Goal: Navigation & Orientation: Find specific page/section

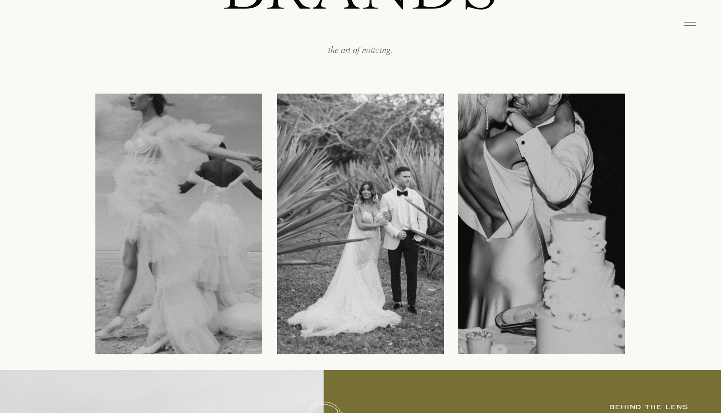
scroll to position [1164, 0]
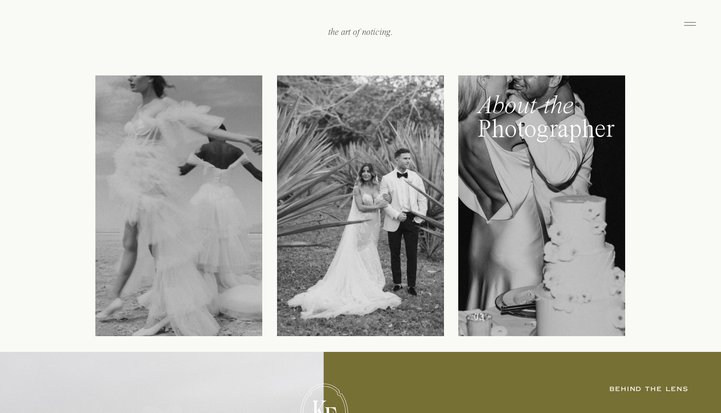
click at [548, 176] on div at bounding box center [541, 205] width 167 height 260
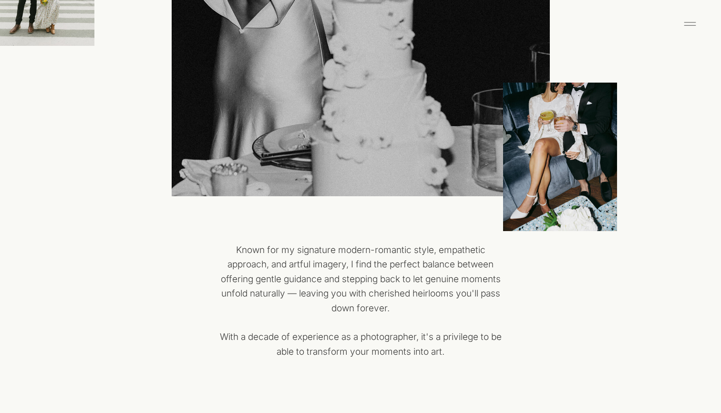
scroll to position [33, 0]
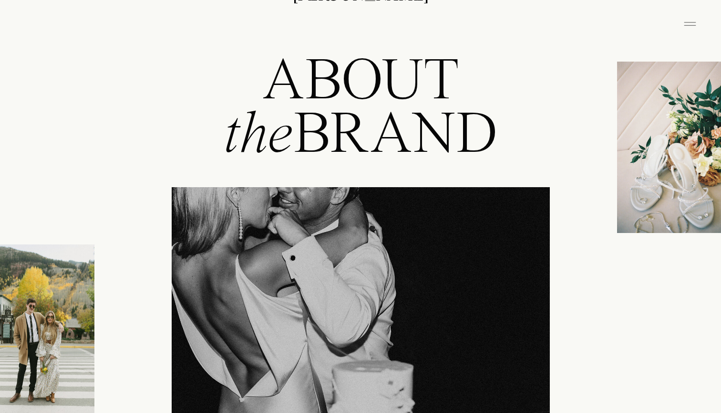
click at [687, 19] on icon at bounding box center [690, 23] width 19 height 15
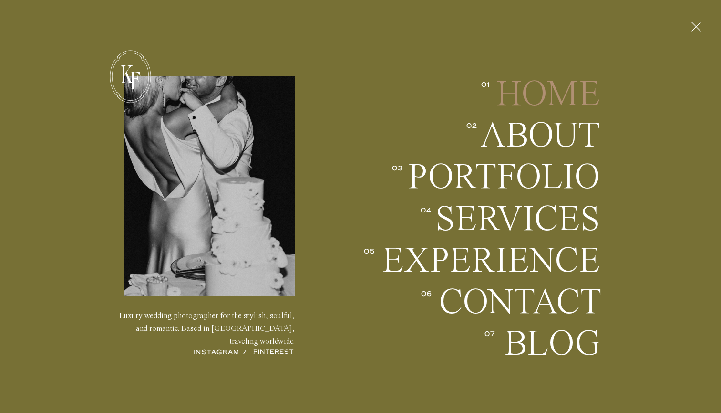
click at [506, 101] on h2 "Home" at bounding box center [544, 93] width 112 height 35
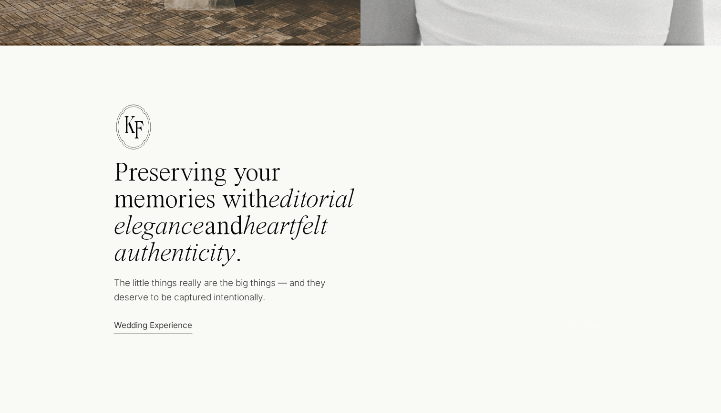
scroll to position [416, 0]
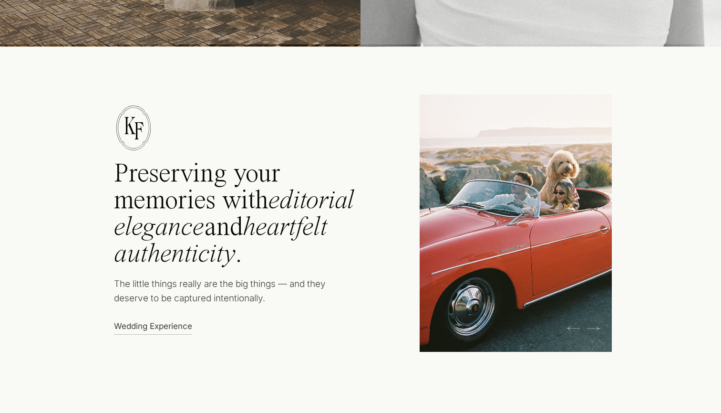
click at [153, 326] on p "Wedding Experience" at bounding box center [155, 325] width 83 height 10
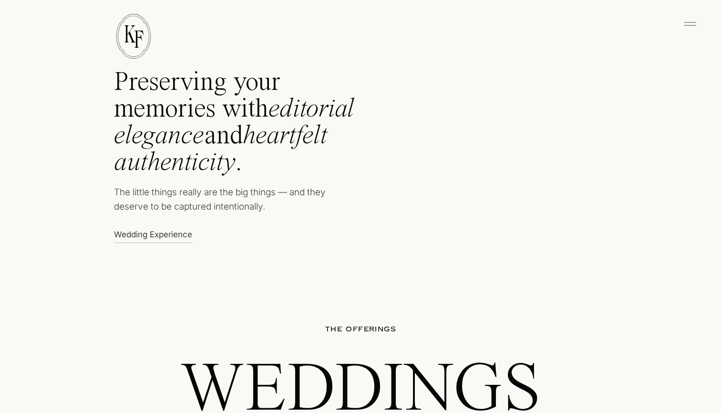
scroll to position [504, 0]
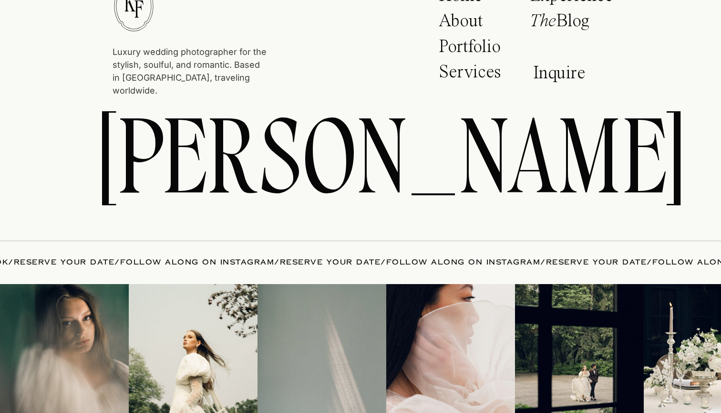
scroll to position [5860, 0]
